Goal: Information Seeking & Learning: Learn about a topic

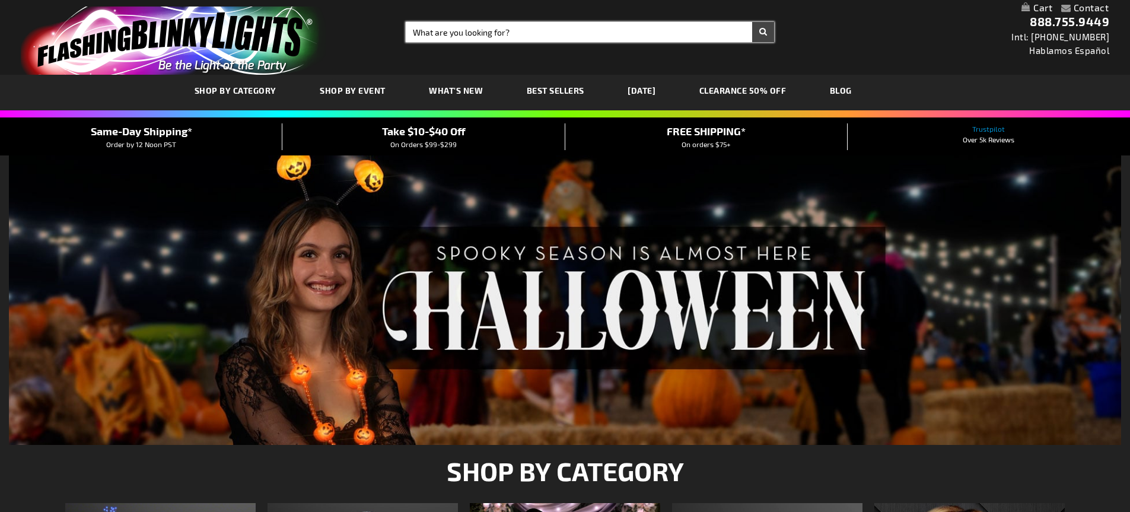
click at [670, 33] on input "Search" at bounding box center [590, 32] width 368 height 20
type input "ROSE"
click at [752, 22] on button "Search" at bounding box center [763, 32] width 22 height 20
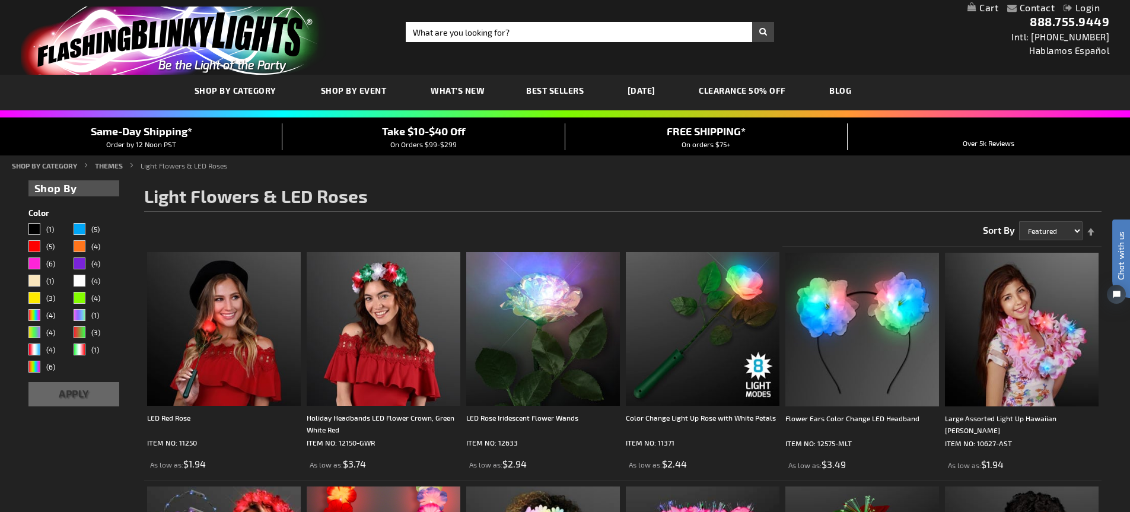
scroll to position [59, 0]
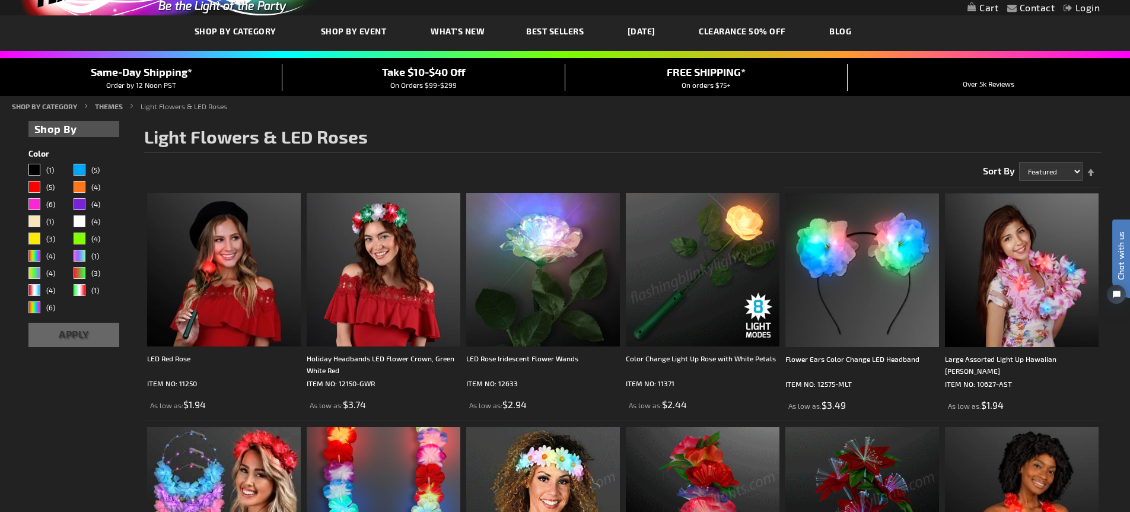
click at [709, 290] on img at bounding box center [703, 270] width 154 height 154
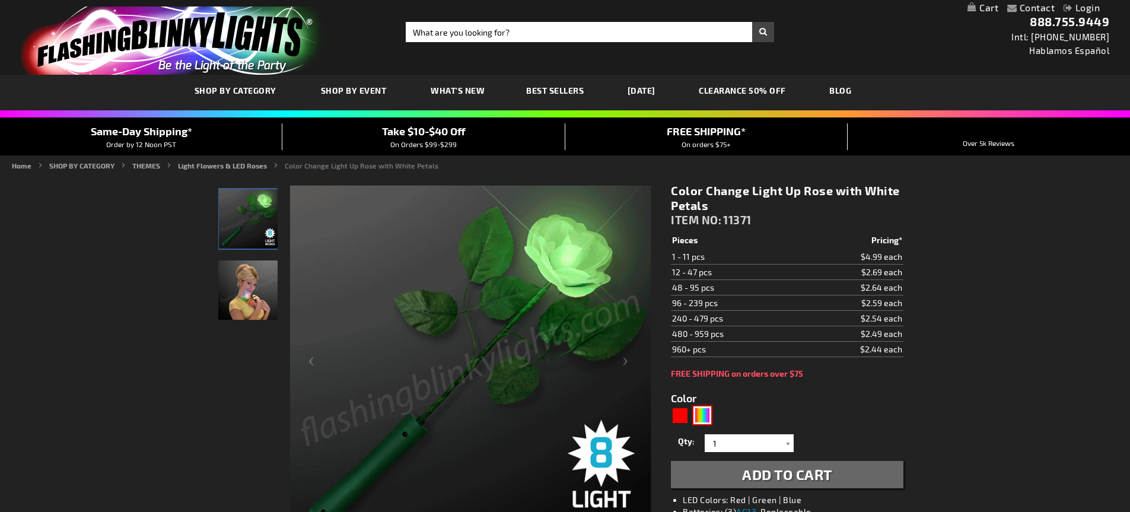
click at [702, 416] on div "MLT" at bounding box center [702, 415] width 18 height 18
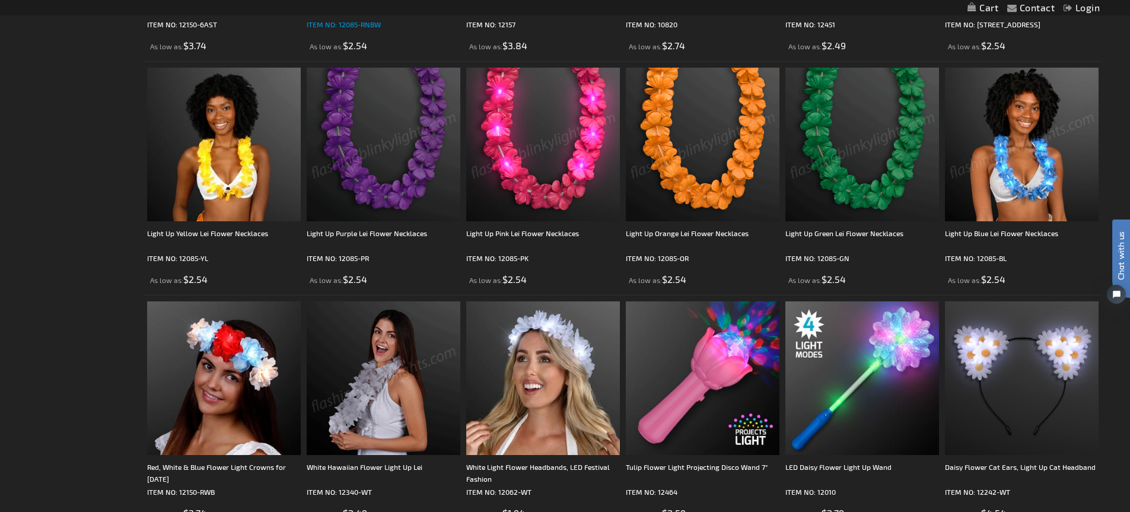
scroll to position [712, 0]
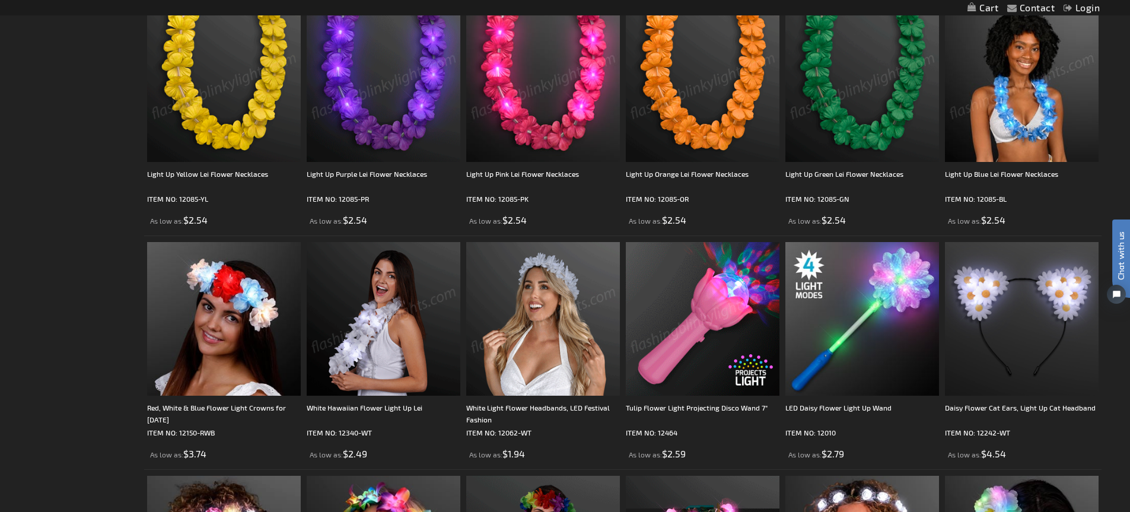
click at [559, 346] on img at bounding box center [543, 319] width 154 height 154
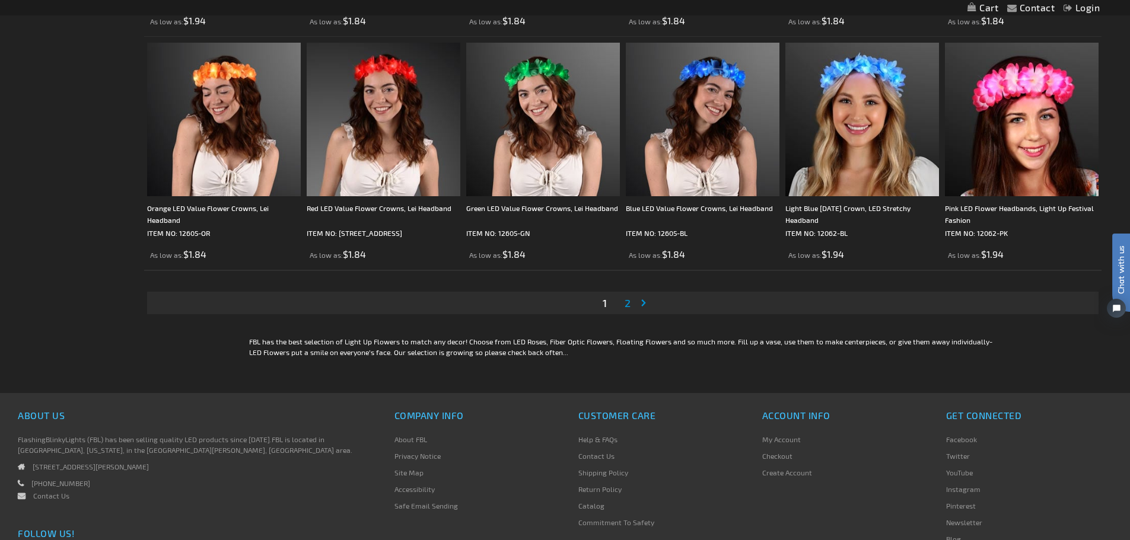
scroll to position [2313, 0]
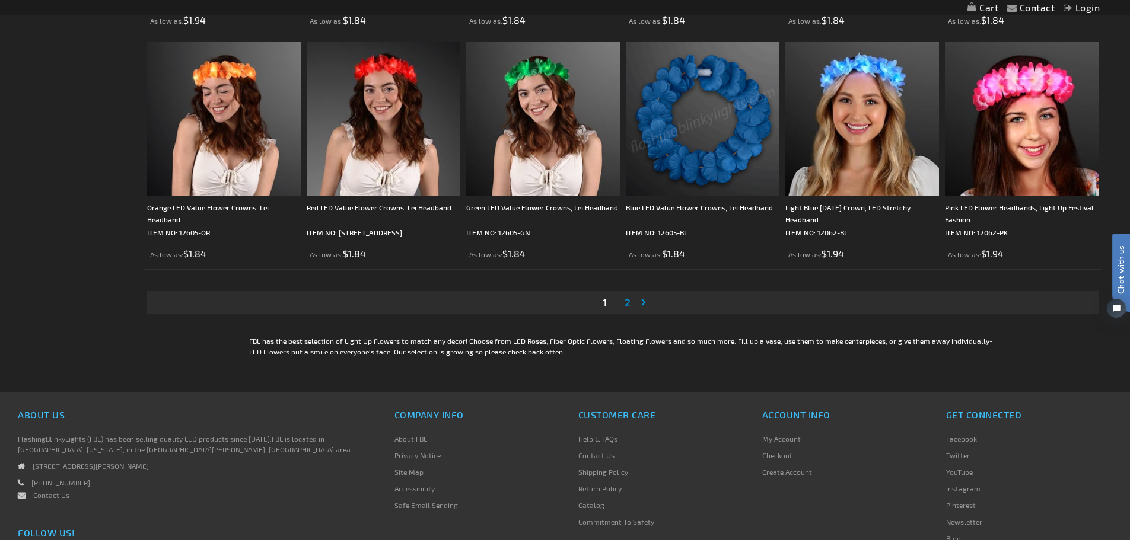
click at [629, 300] on span "2" at bounding box center [627, 302] width 6 height 13
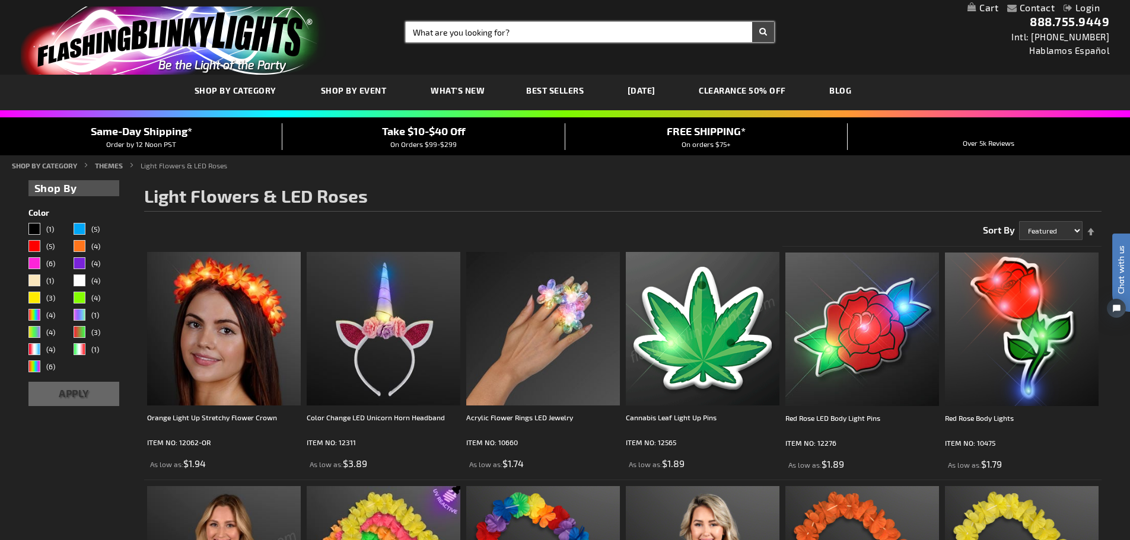
click at [465, 34] on input "Search" at bounding box center [590, 32] width 368 height 20
type input "WHITE"
click at [752, 22] on button "Search" at bounding box center [763, 32] width 22 height 20
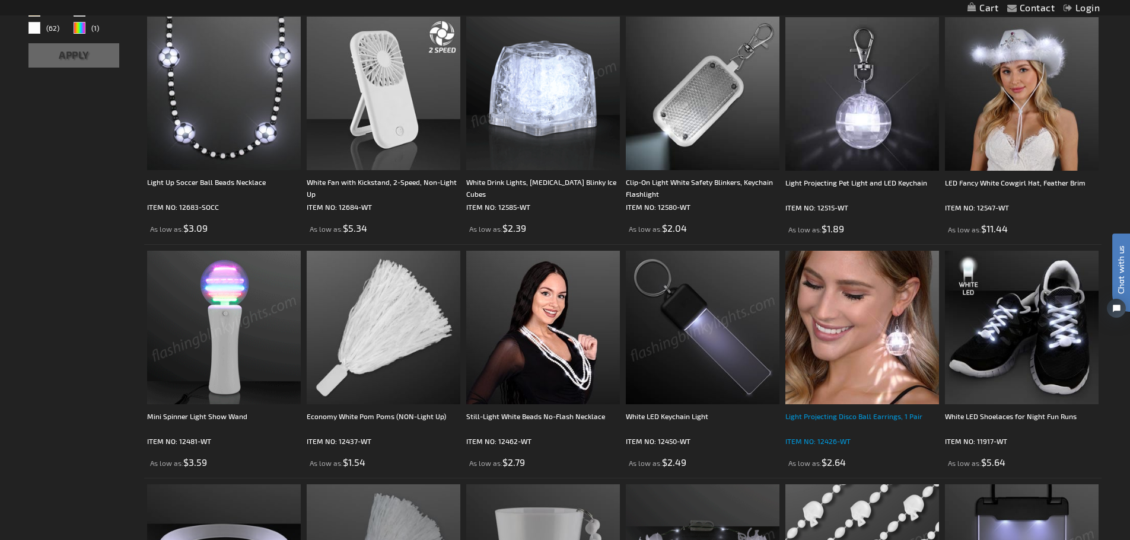
scroll to position [415, 0]
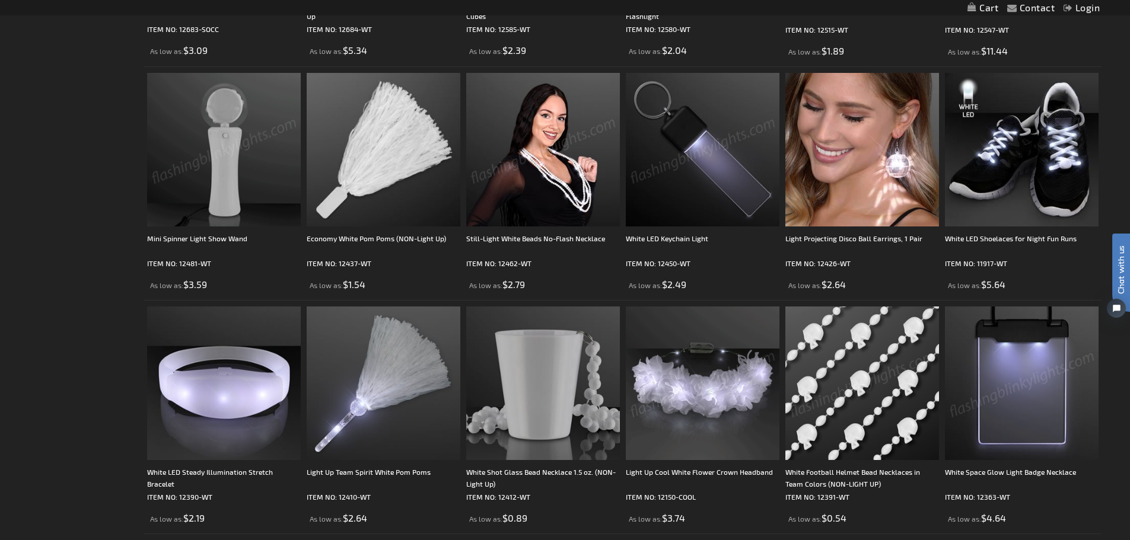
click at [583, 206] on img at bounding box center [543, 150] width 154 height 154
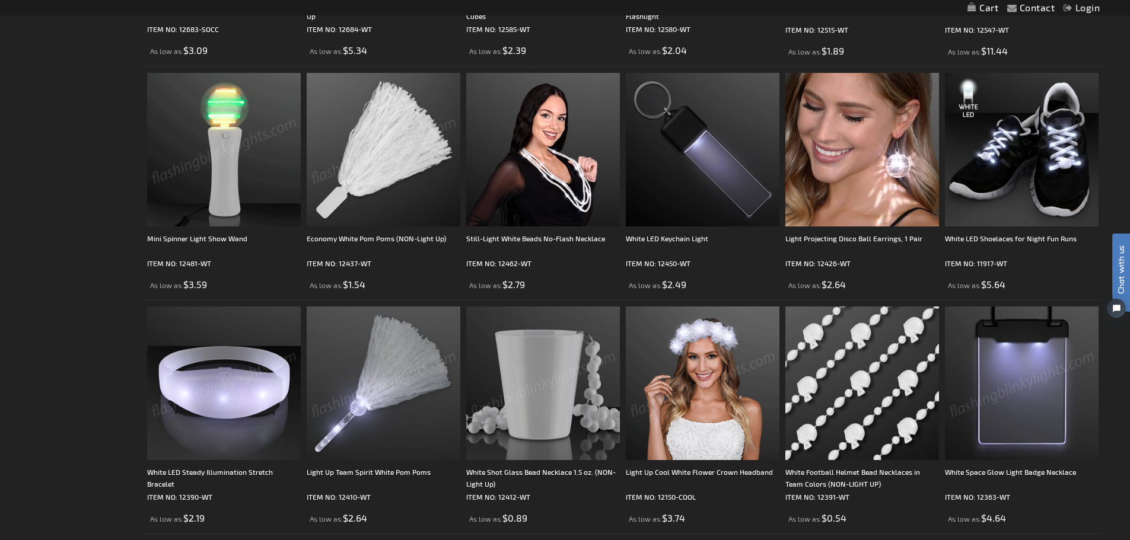
click at [229, 435] on img at bounding box center [224, 384] width 154 height 154
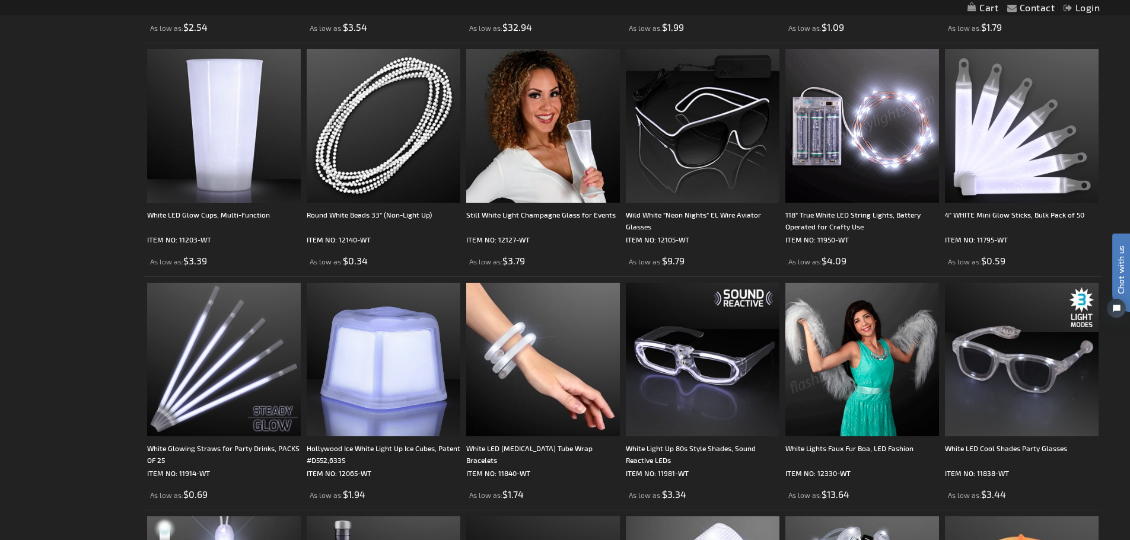
scroll to position [1720, 0]
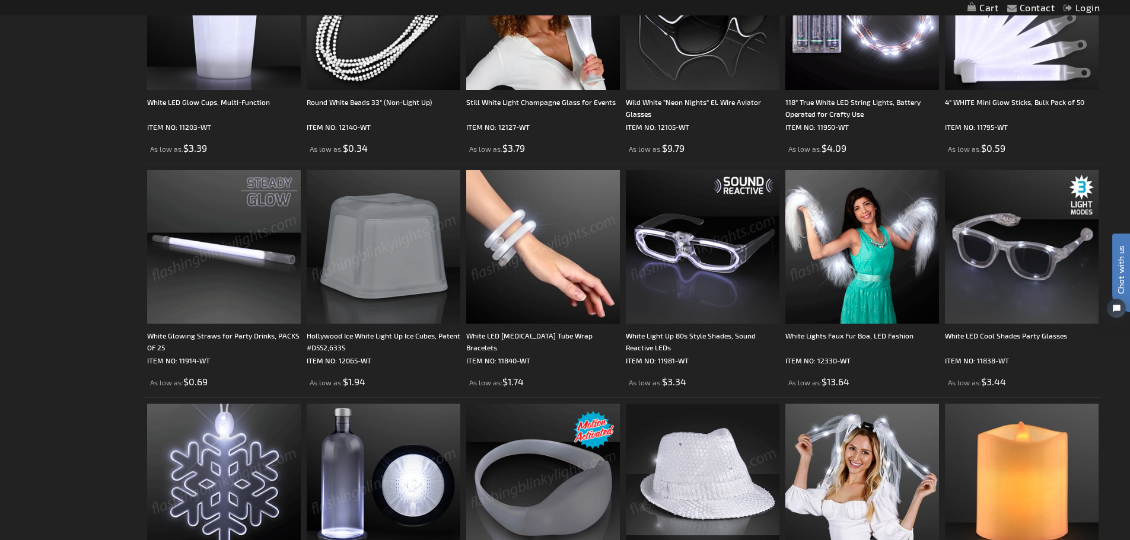
click at [509, 286] on img at bounding box center [543, 247] width 154 height 154
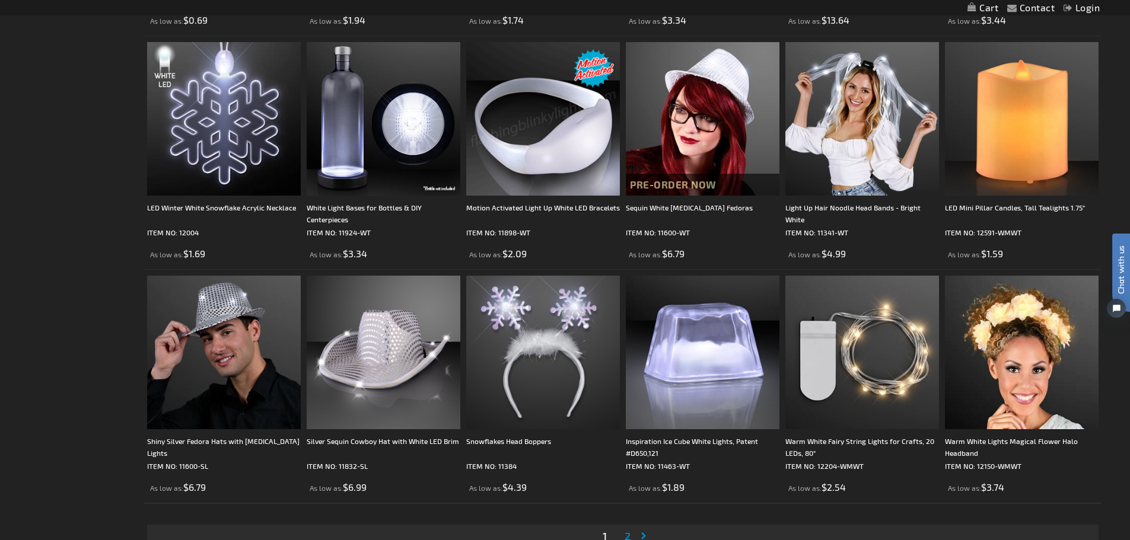
scroll to position [2135, 0]
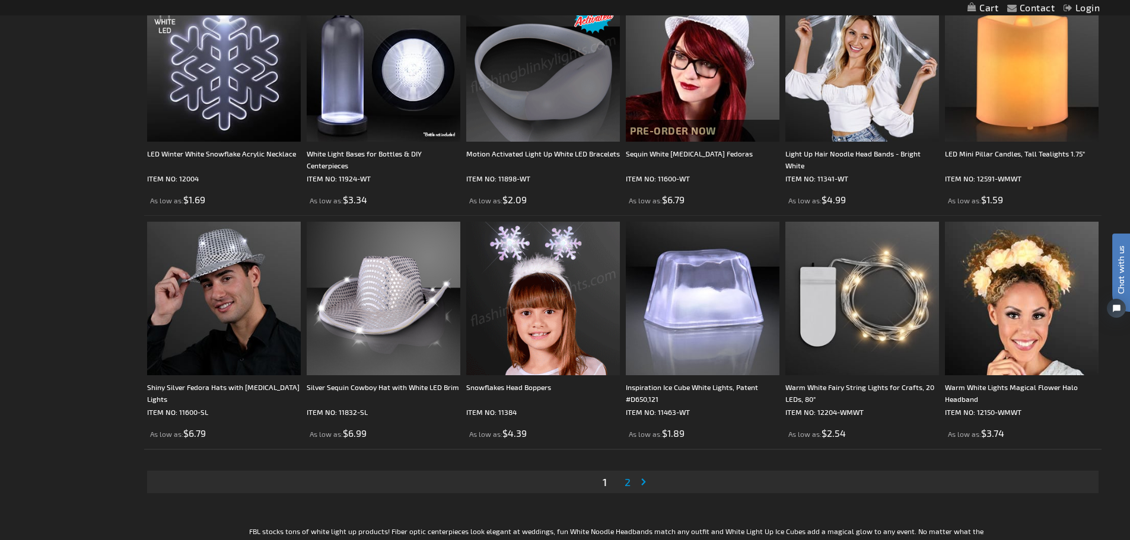
click at [628, 485] on span "2" at bounding box center [627, 482] width 6 height 13
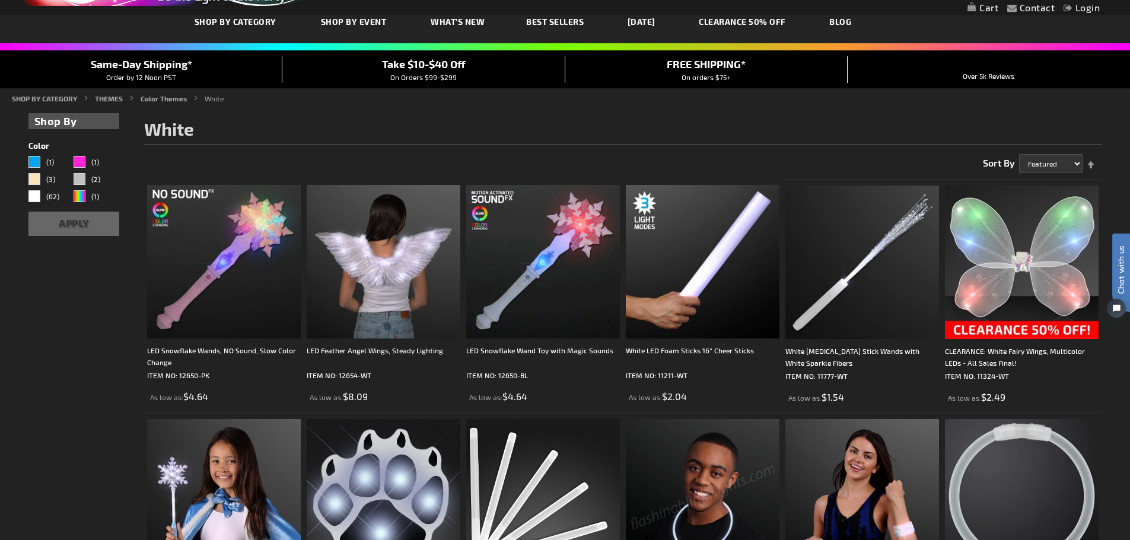
scroll to position [178, 0]
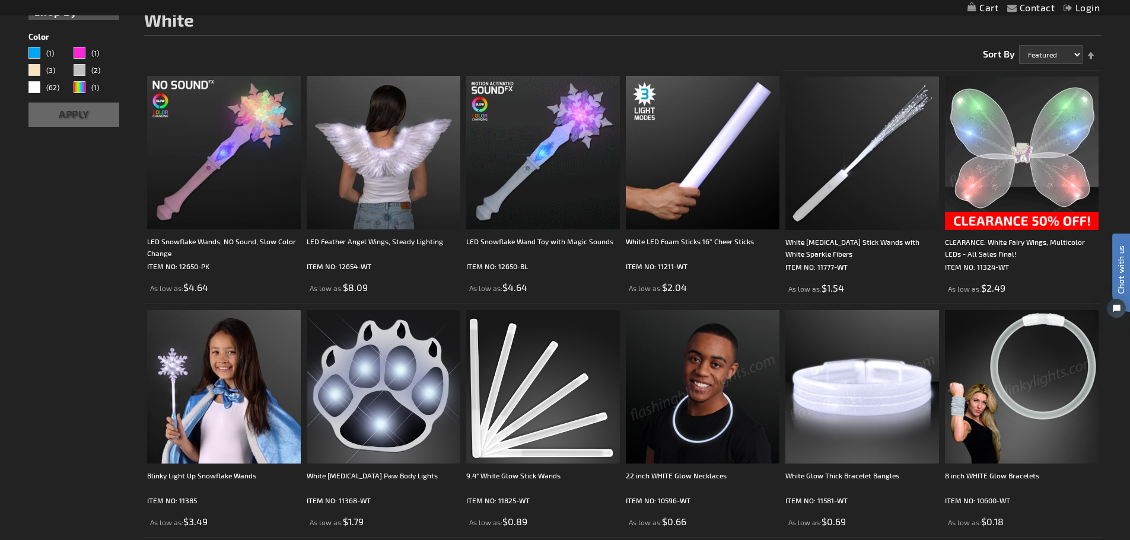
click at [971, 195] on img at bounding box center [1022, 153] width 154 height 154
